Goal: Information Seeking & Learning: Compare options

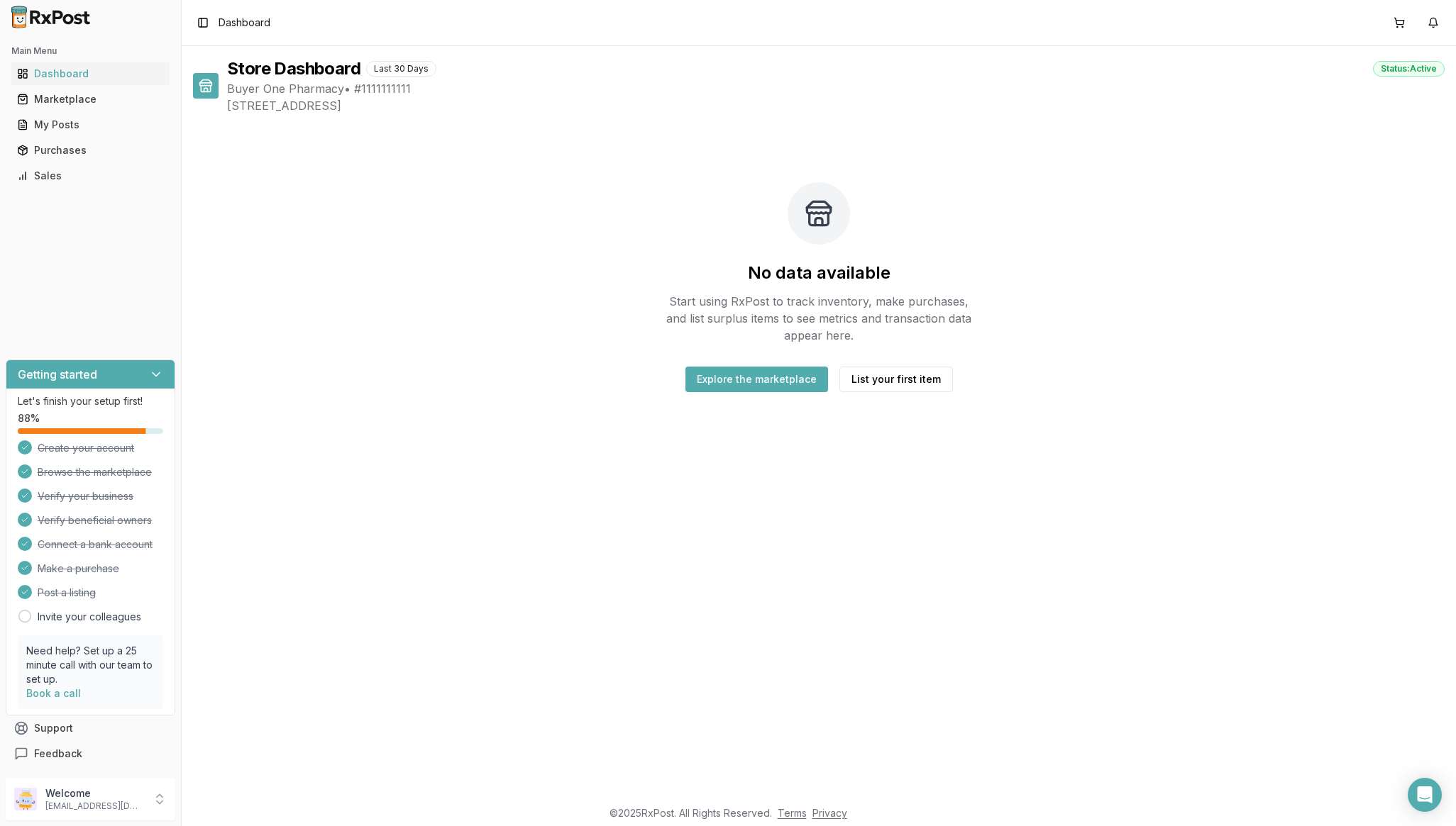
click at [107, 96] on div "Marketplace" at bounding box center [90, 99] width 147 height 14
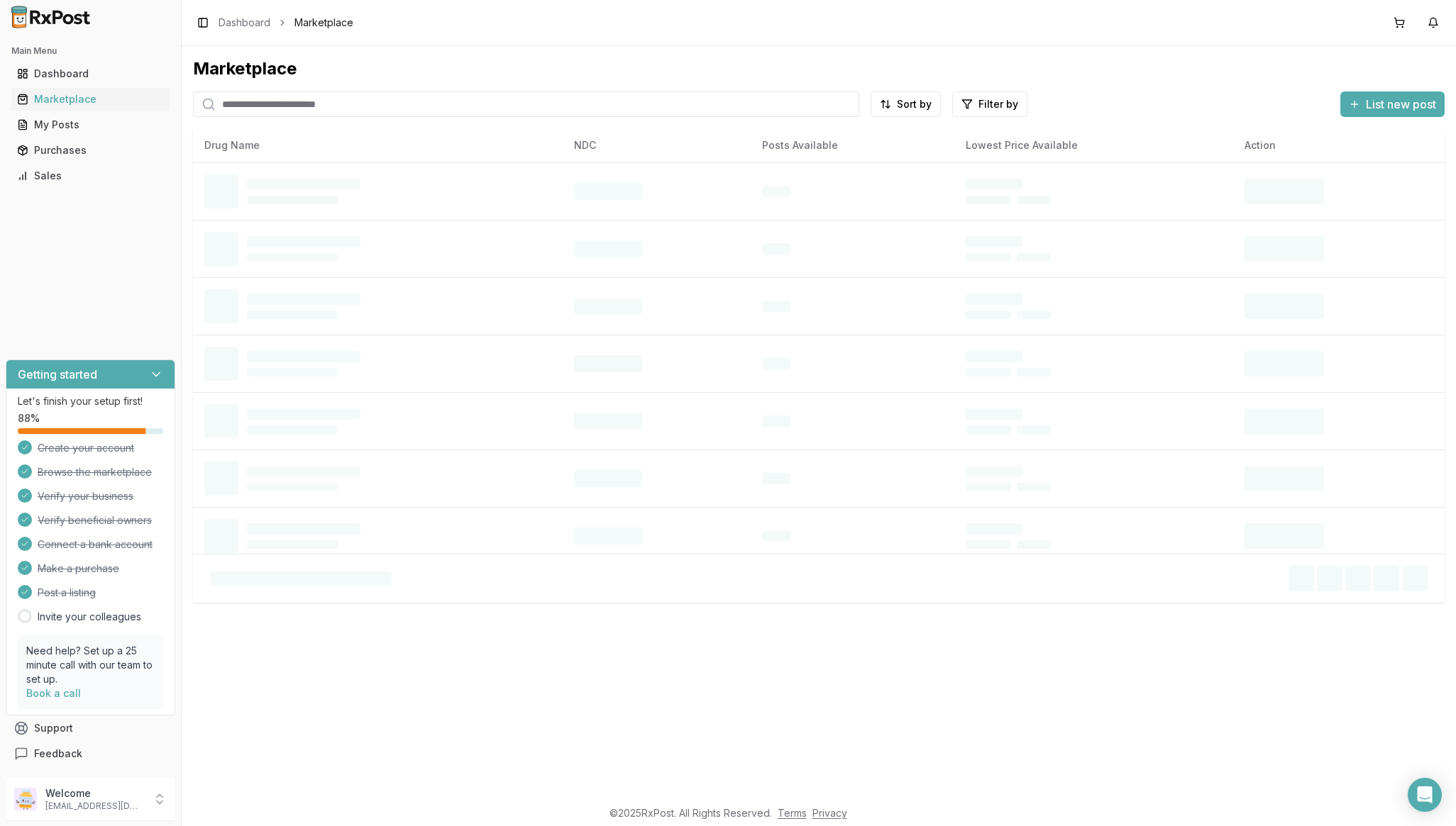
click at [915, 94] on html "Main Menu Dashboard Marketplace My Posts Purchases Sales Getting started Let's …" at bounding box center [728, 413] width 1456 height 826
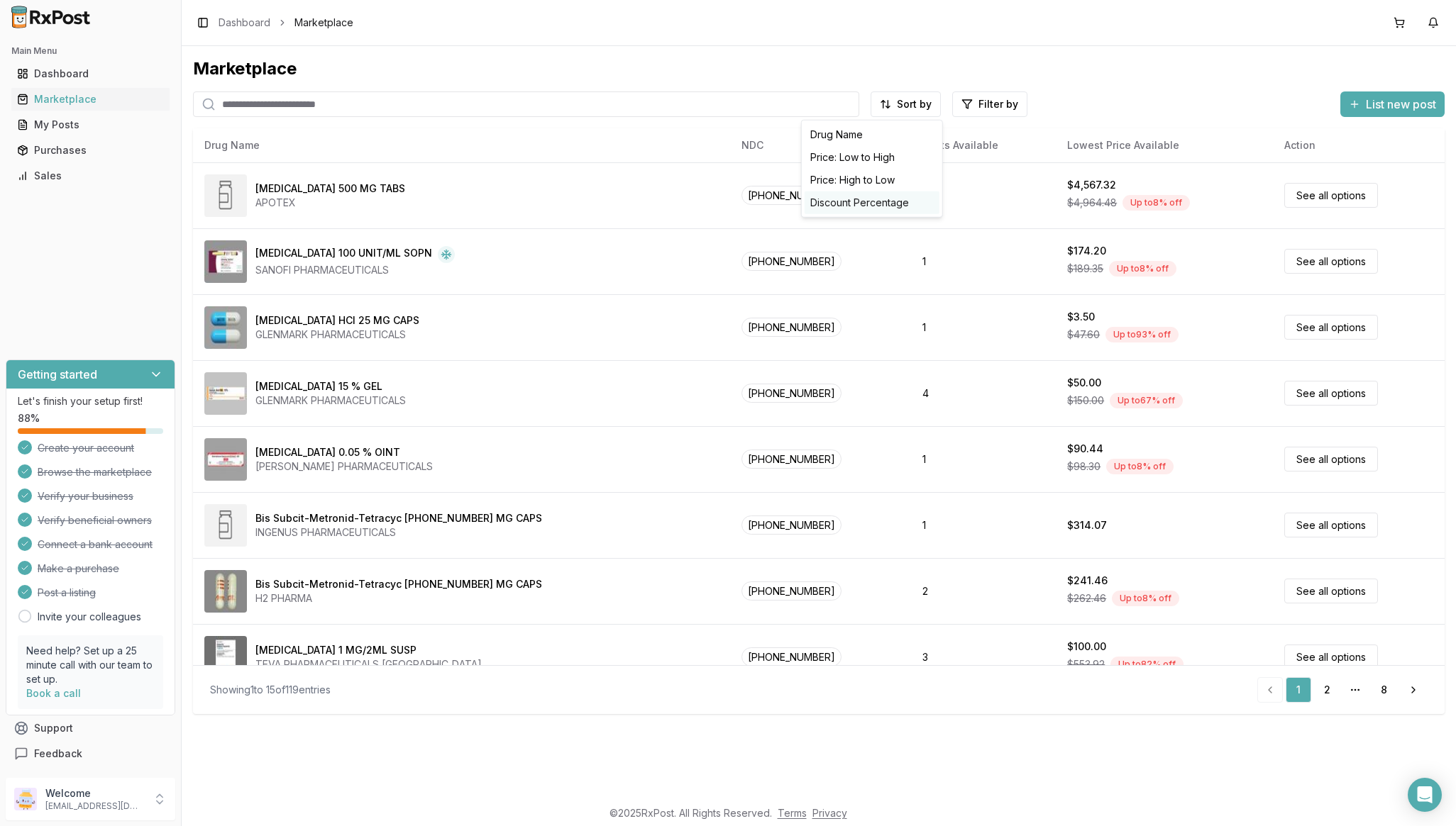
click at [901, 205] on div "Discount Percentage" at bounding box center [871, 203] width 135 height 23
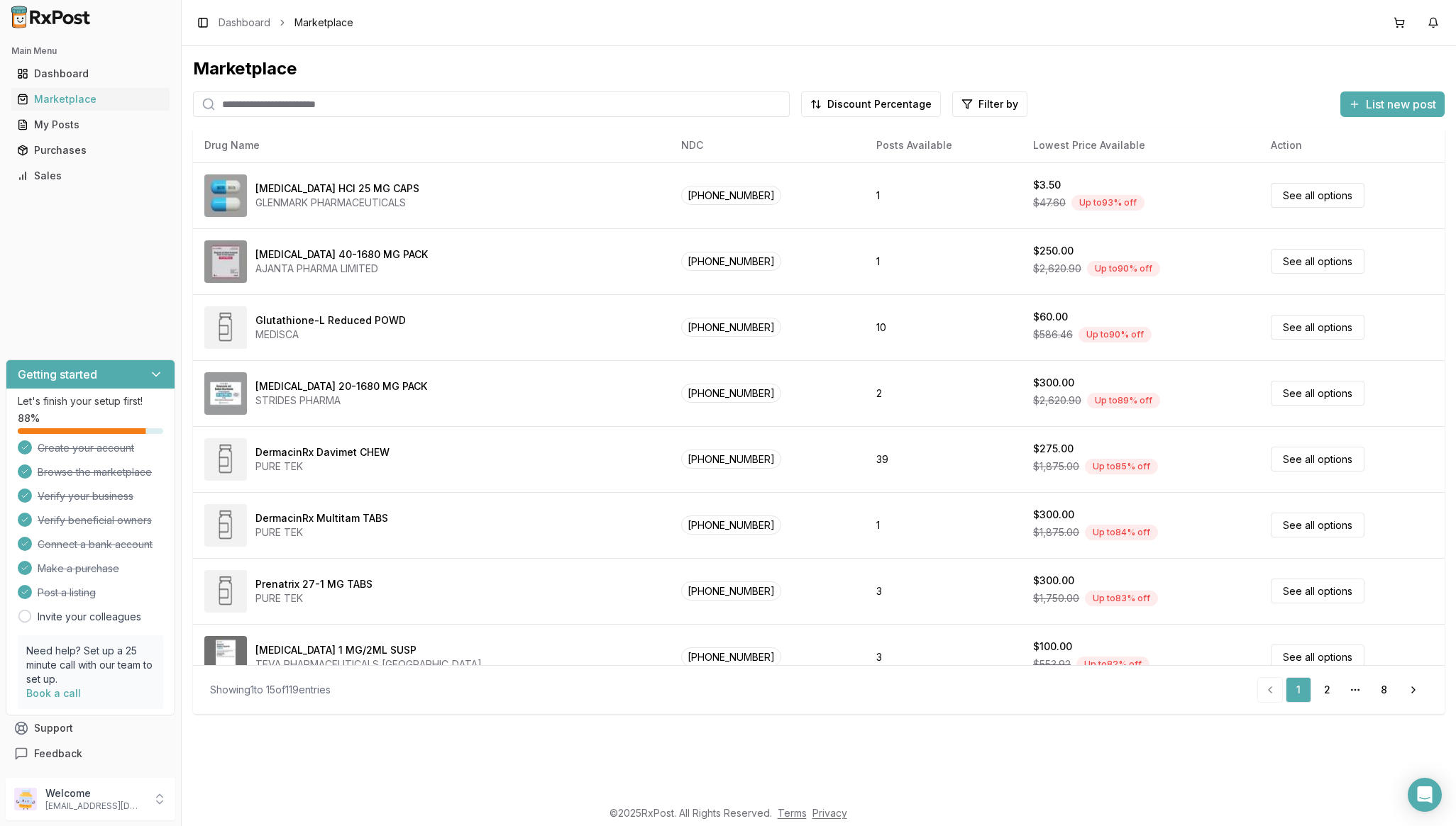
click at [569, 485] on td "DermacinRx Davimet CHEW PURE TEK" at bounding box center [432, 459] width 477 height 66
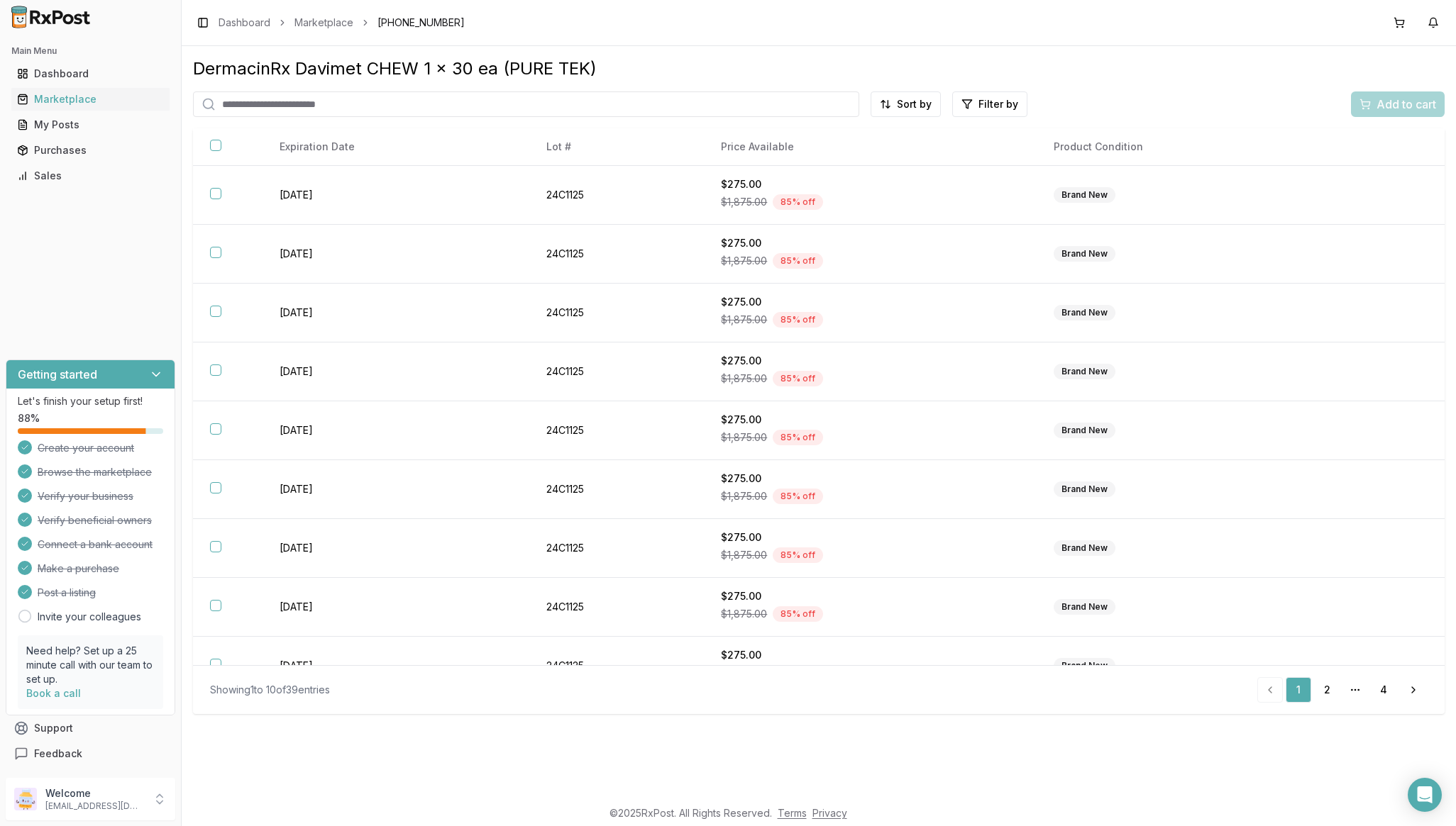
click at [345, 25] on link "Marketplace" at bounding box center [324, 23] width 59 height 14
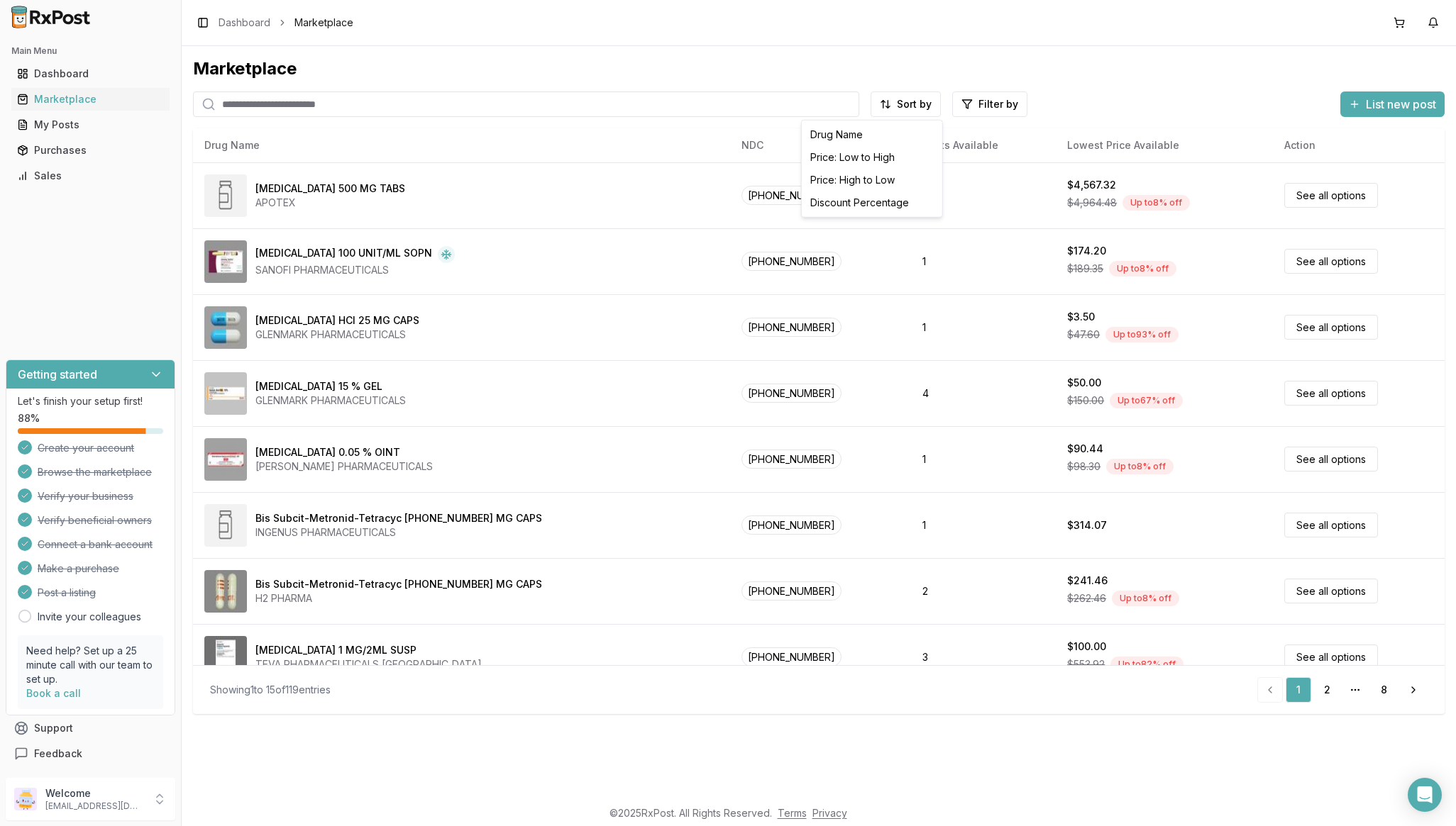
click at [920, 100] on html "Main Menu Dashboard Marketplace My Posts Purchases Sales Getting started Let's …" at bounding box center [728, 413] width 1456 height 826
click at [891, 206] on div "Discount Percentage" at bounding box center [871, 203] width 135 height 23
